Goal: Find specific page/section: Find specific page/section

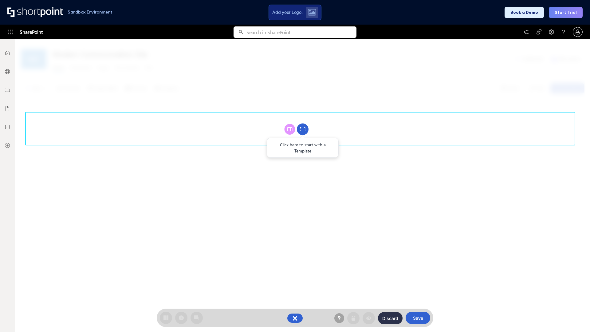
click at [303, 129] on circle at bounding box center [303, 130] width 12 height 12
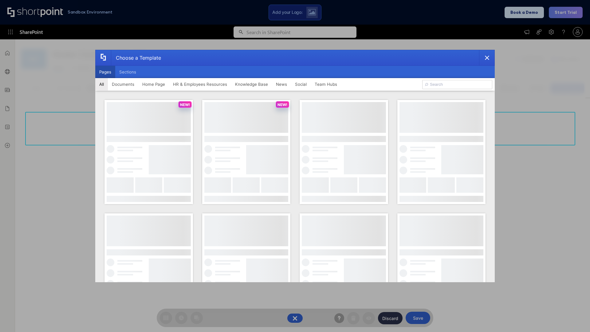
click at [105, 72] on button "Pages" at bounding box center [105, 72] width 20 height 12
type input "HR 4"
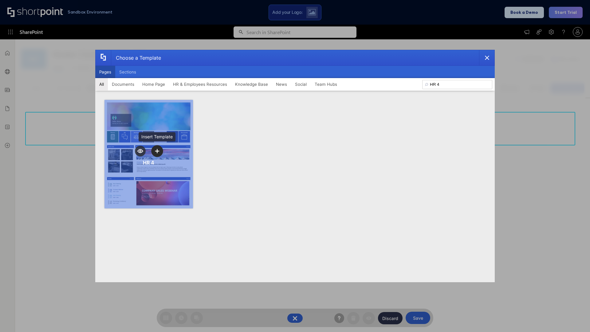
click at [157, 151] on icon "template selector" at bounding box center [157, 151] width 4 height 4
